Goal: Task Accomplishment & Management: Manage account settings

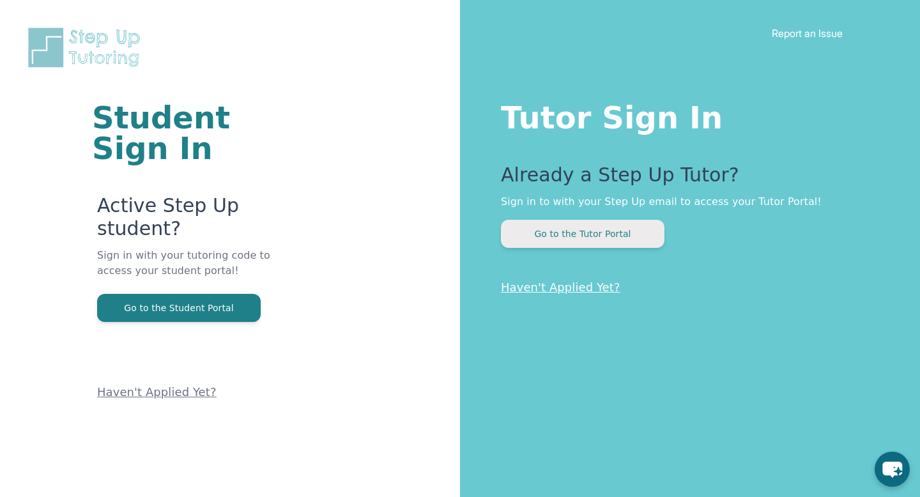
click at [580, 231] on button "Go to the Tutor Portal" at bounding box center [583, 234] width 164 height 28
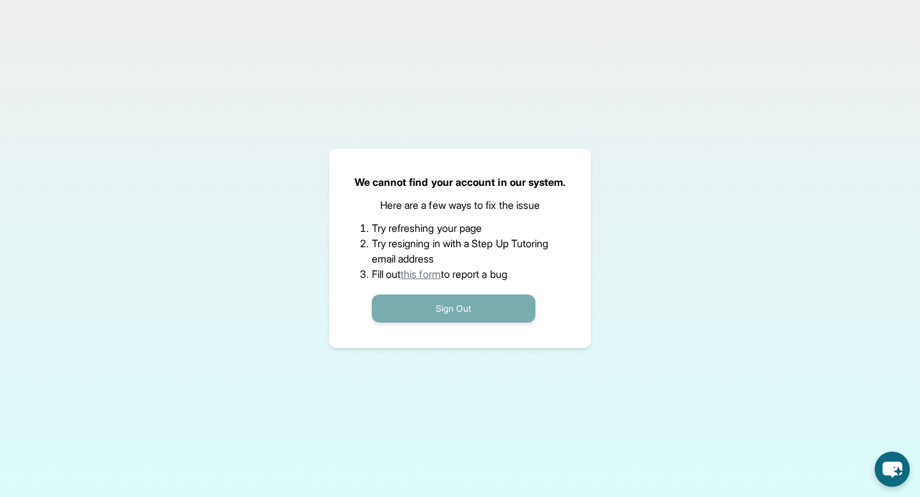
click at [473, 307] on button "Sign Out" at bounding box center [454, 309] width 164 height 28
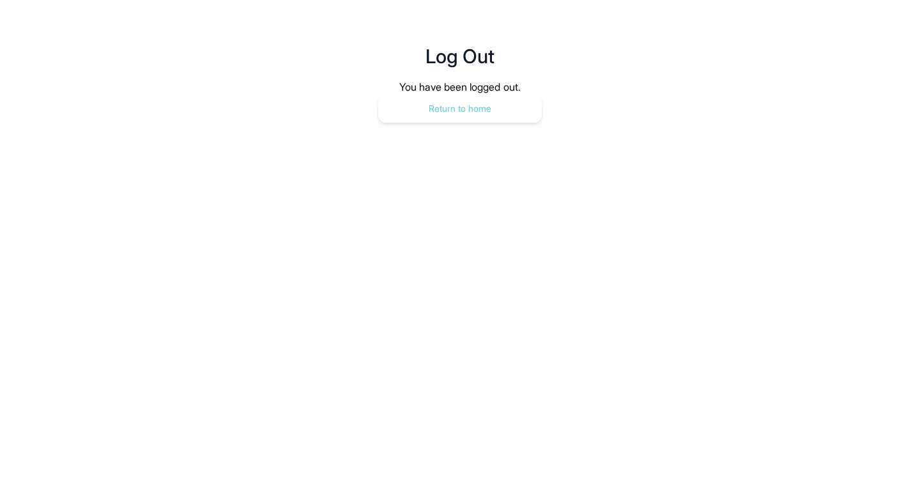
click at [472, 113] on button "Return to home" at bounding box center [460, 109] width 164 height 28
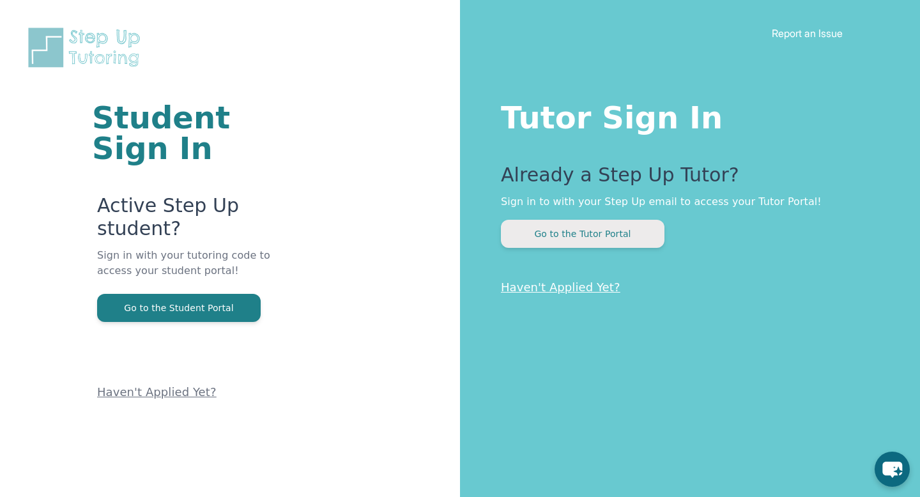
click at [613, 233] on button "Go to the Tutor Portal" at bounding box center [583, 234] width 164 height 28
click at [589, 235] on button "Go to the Tutor Portal" at bounding box center [583, 234] width 164 height 28
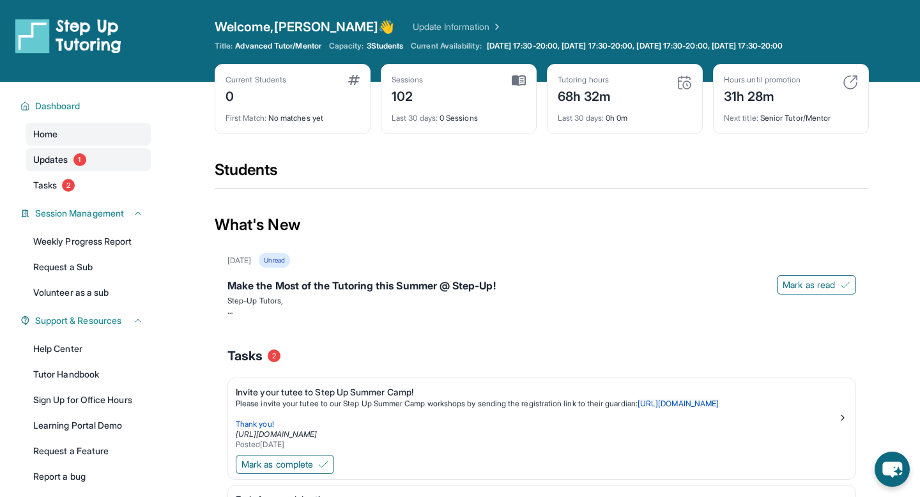
click at [68, 163] on span "Updates" at bounding box center [50, 159] width 35 height 13
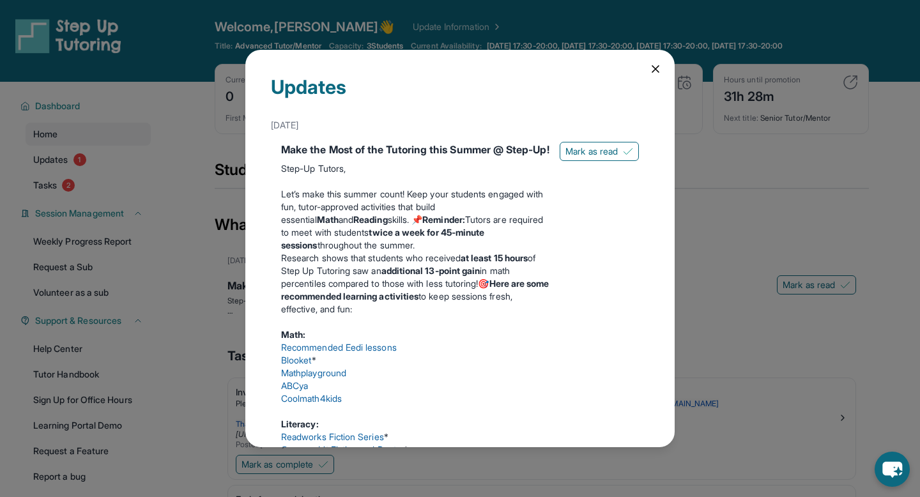
click at [656, 66] on icon at bounding box center [655, 69] width 13 height 13
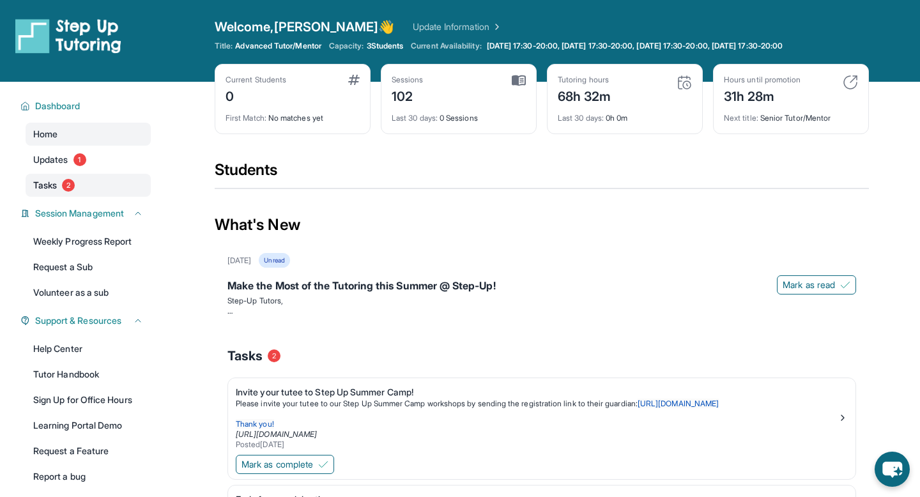
click at [77, 187] on link "Tasks 2" at bounding box center [88, 185] width 125 height 23
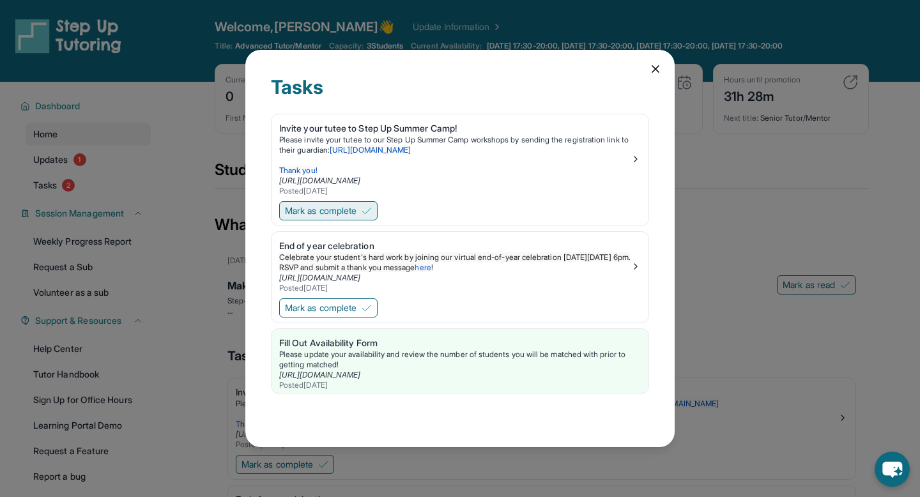
click at [366, 206] on img at bounding box center [367, 211] width 10 height 10
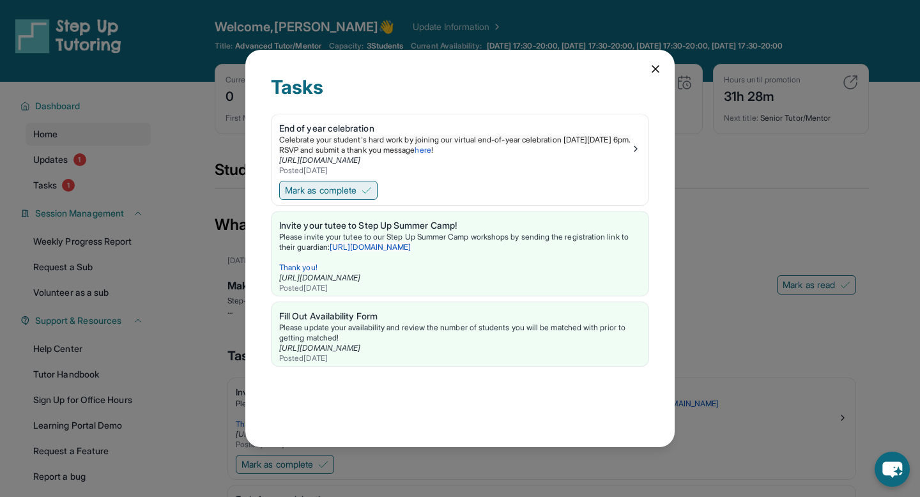
click at [370, 186] on img at bounding box center [367, 190] width 10 height 10
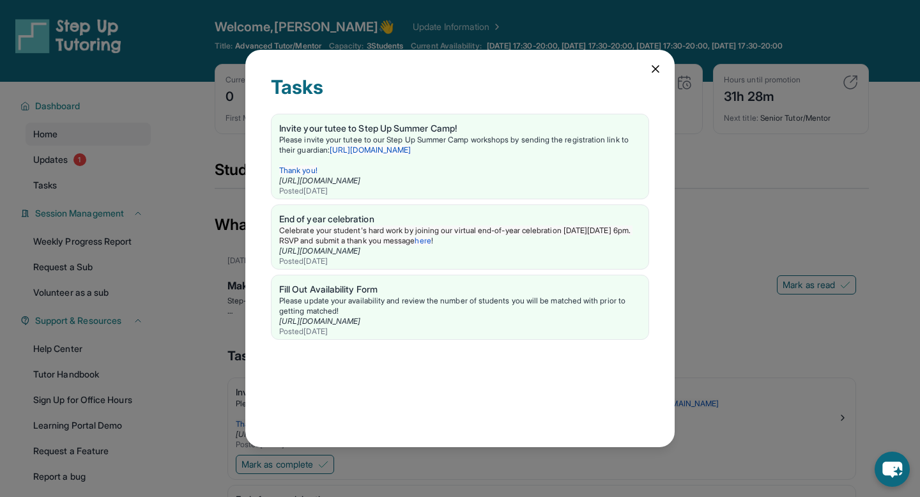
click at [653, 67] on icon at bounding box center [655, 69] width 6 height 6
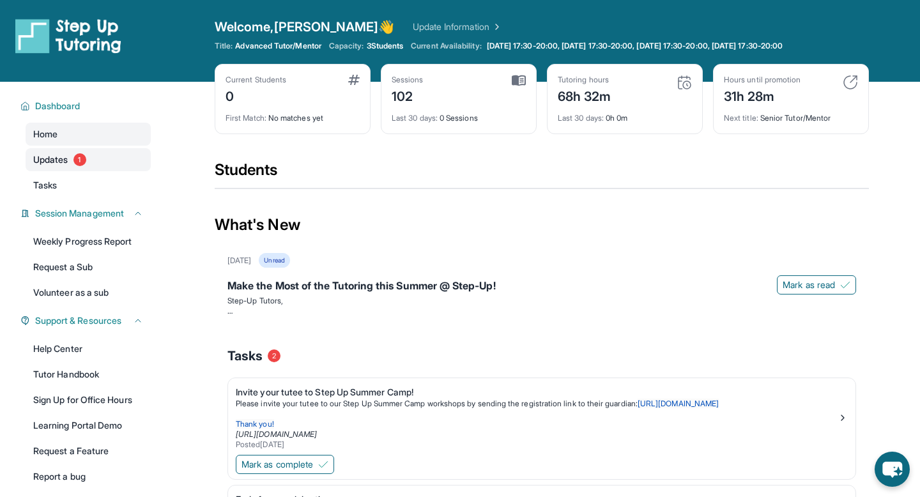
click at [65, 157] on span "Updates" at bounding box center [50, 159] width 35 height 13
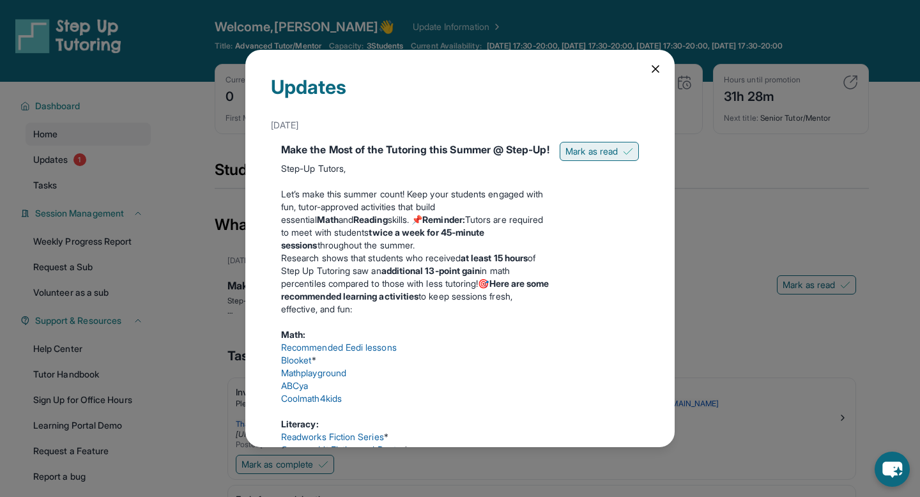
click at [613, 149] on span "Mark as read" at bounding box center [591, 151] width 52 height 13
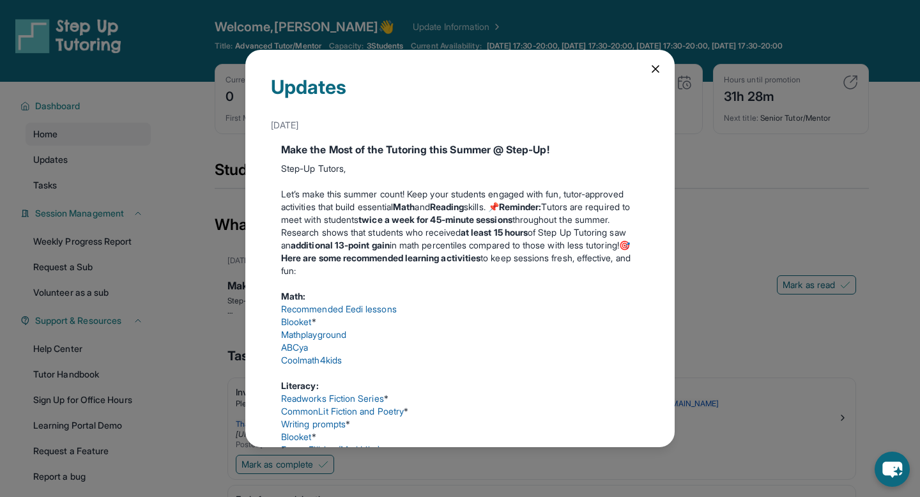
click at [656, 75] on icon at bounding box center [655, 69] width 13 height 13
